Goal: Task Accomplishment & Management: Use online tool/utility

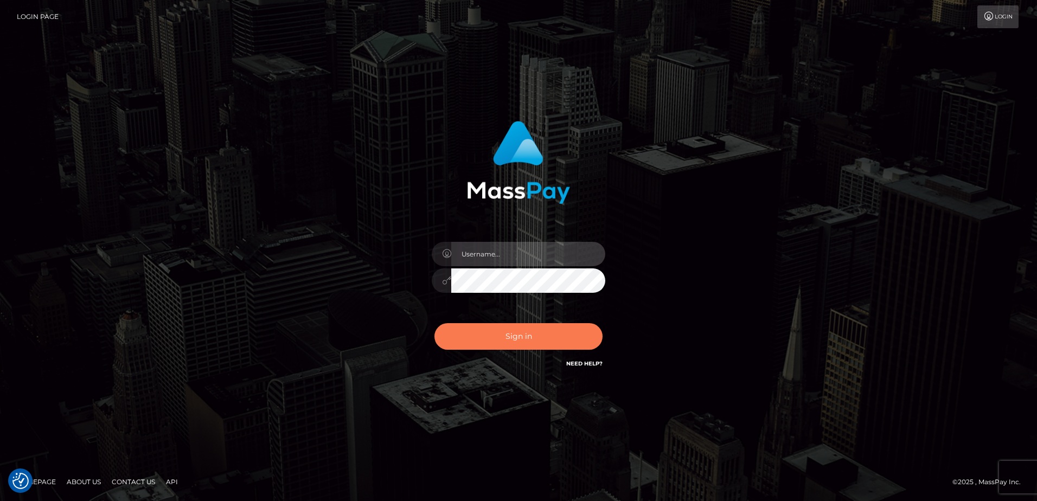
type input "[PERSON_NAME].Megabonanza"
click at [515, 335] on button "Sign in" at bounding box center [519, 336] width 168 height 27
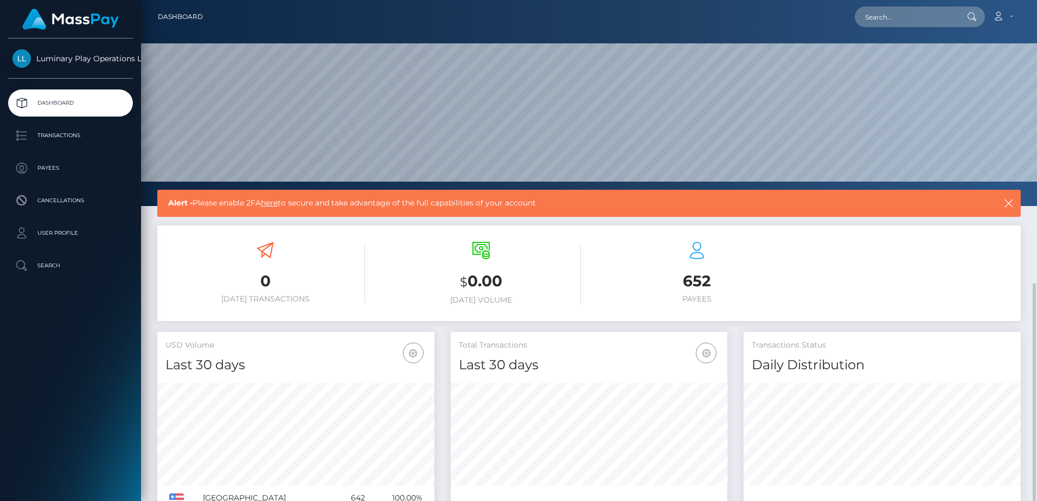
scroll to position [193, 277]
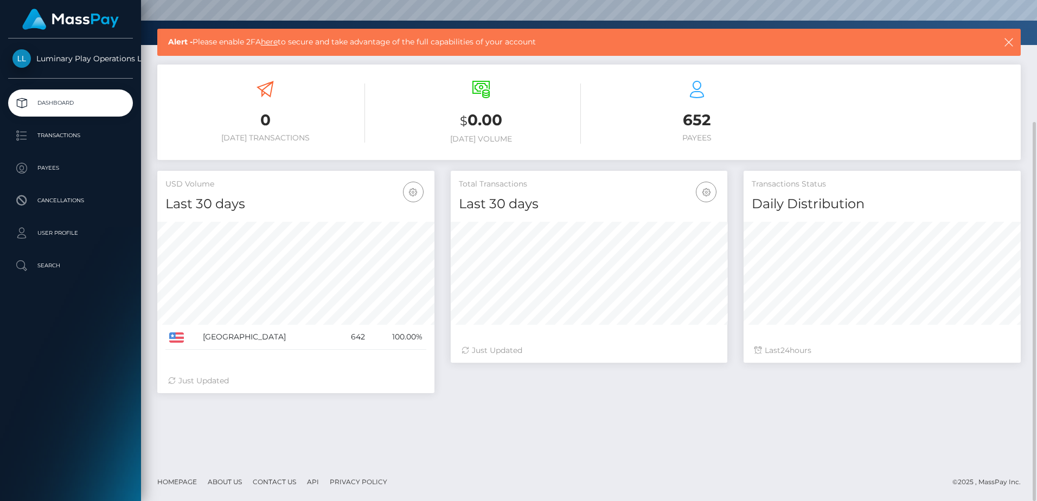
click at [612, 100] on div "652 Payees" at bounding box center [697, 112] width 200 height 62
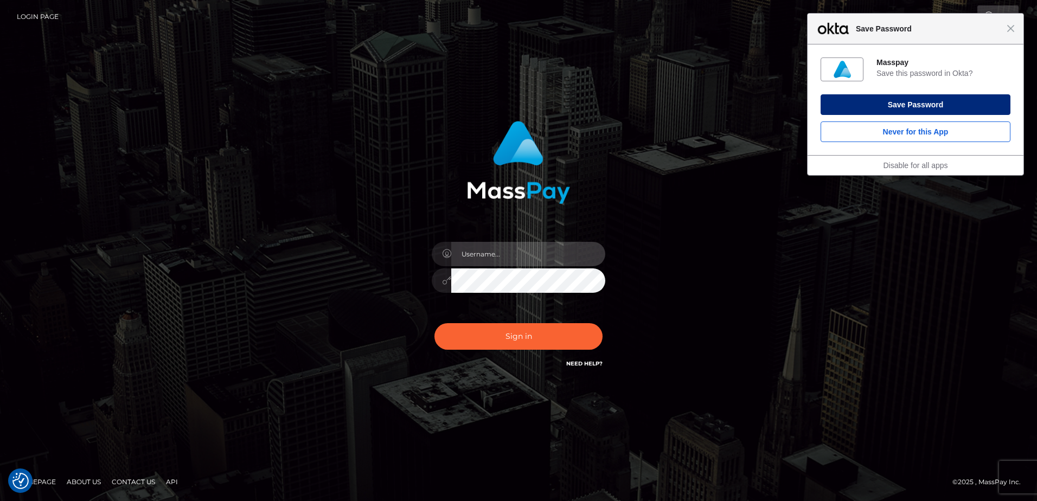
type input "Steve.Megabonanza"
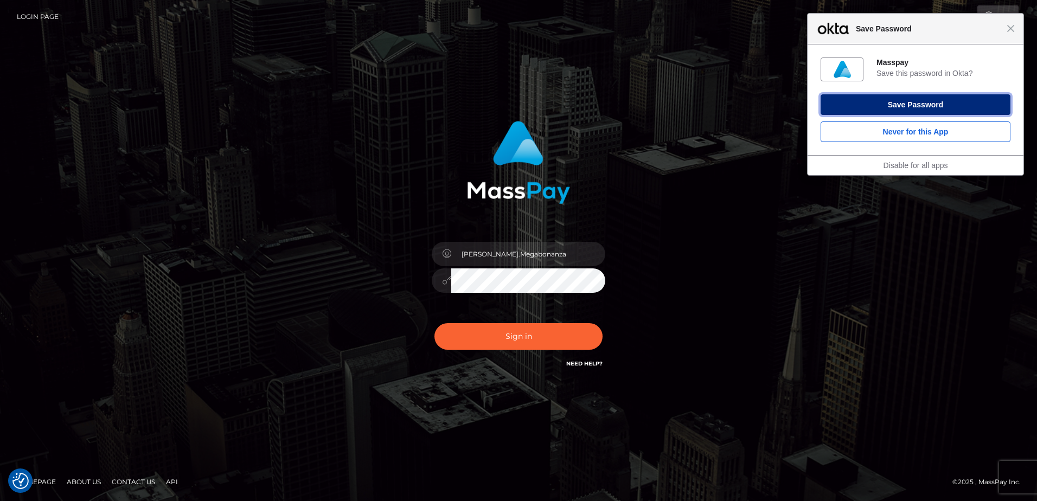
click at [929, 110] on button "Save Password" at bounding box center [916, 104] width 190 height 21
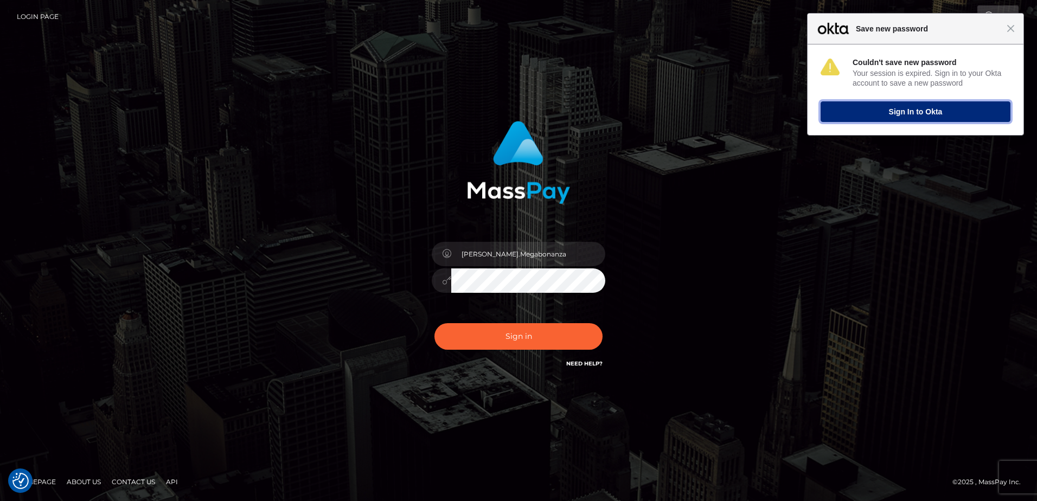
click at [887, 118] on button "Sign In to Okta" at bounding box center [916, 111] width 190 height 21
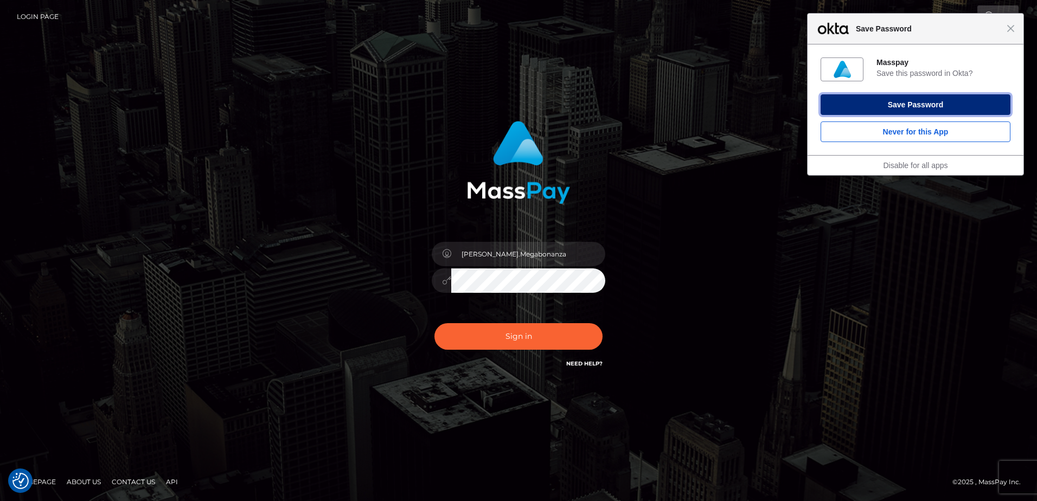
click at [939, 101] on button "Save Password" at bounding box center [916, 104] width 190 height 21
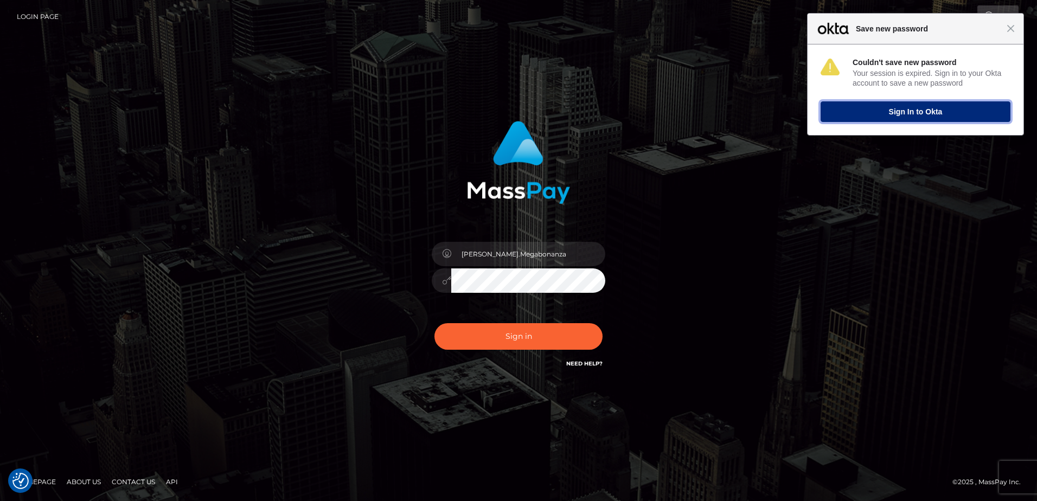
click at [921, 113] on button "Sign In to Okta" at bounding box center [916, 111] width 190 height 21
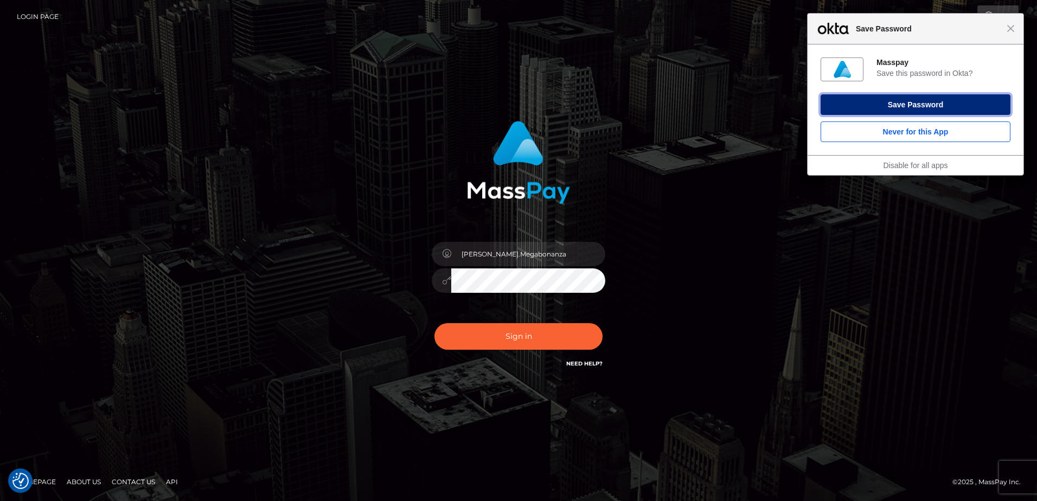
click at [914, 101] on button "Save Password" at bounding box center [916, 104] width 190 height 21
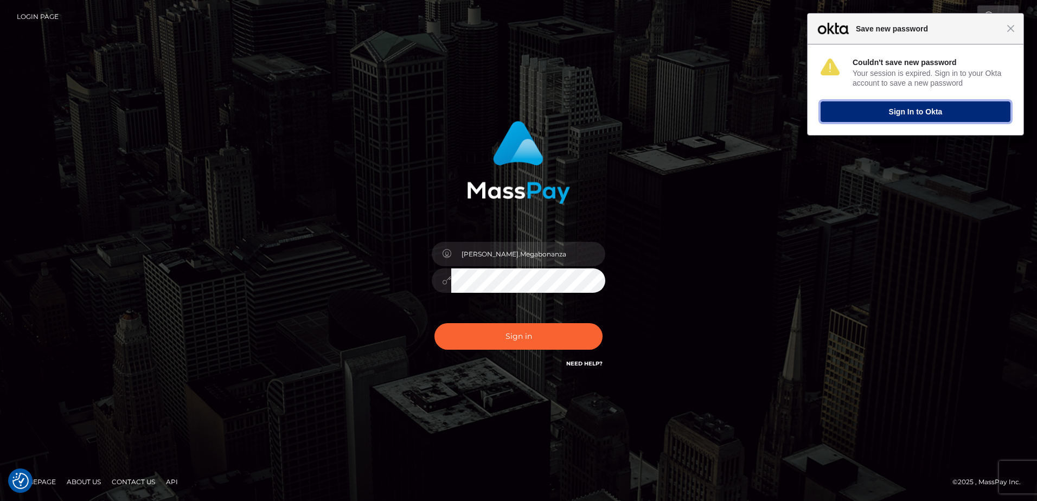
click at [914, 112] on button "Sign In to Okta" at bounding box center [916, 111] width 190 height 21
